Goal: Navigation & Orientation: Find specific page/section

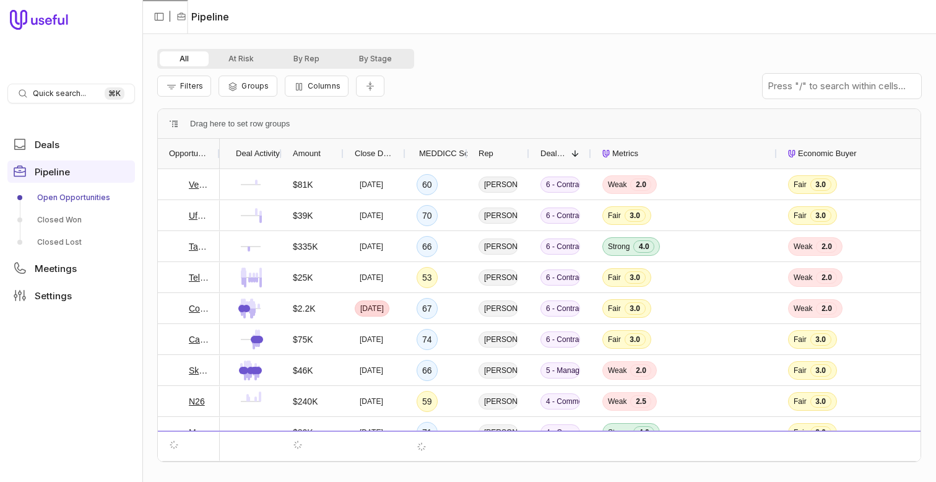
click at [72, 158] on ul "Deals Pipeline Open Opportunities Closed Won Closed Lost Meetings Settings" at bounding box center [71, 219] width 128 height 183
click at [74, 144] on link "Deals" at bounding box center [71, 144] width 128 height 22
